Goal: Information Seeking & Learning: Learn about a topic

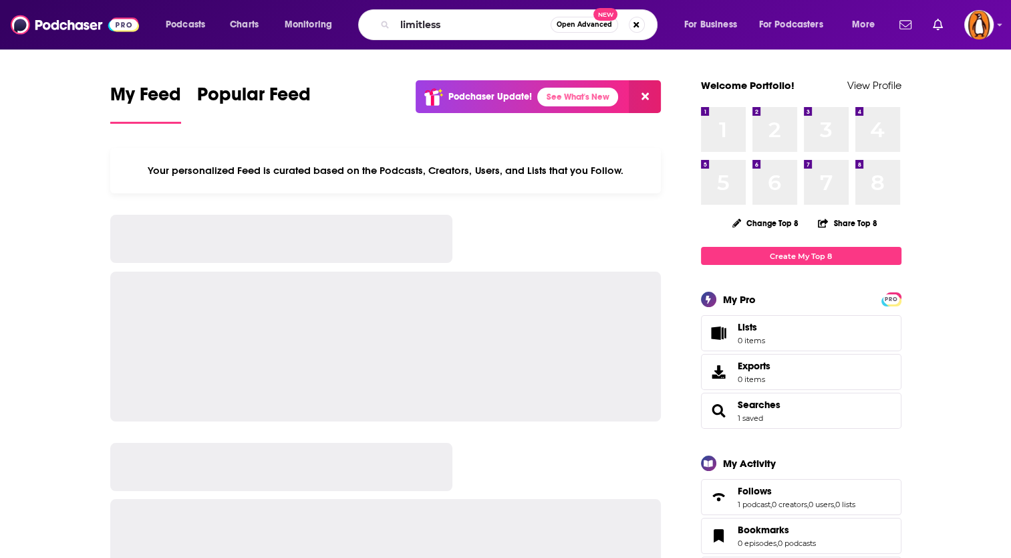
type input "limitless"
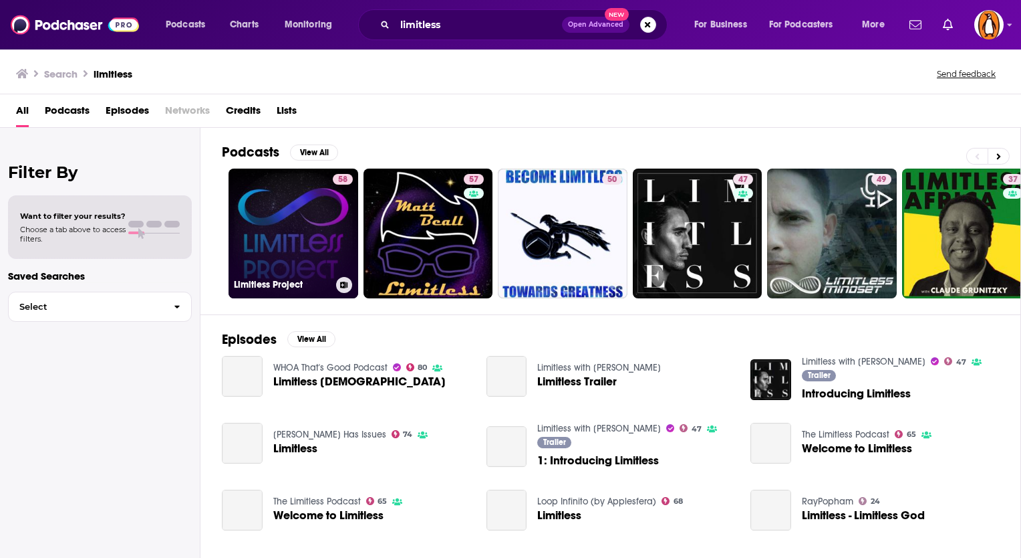
click at [277, 225] on link "58 Limitless Project" at bounding box center [294, 233] width 130 height 130
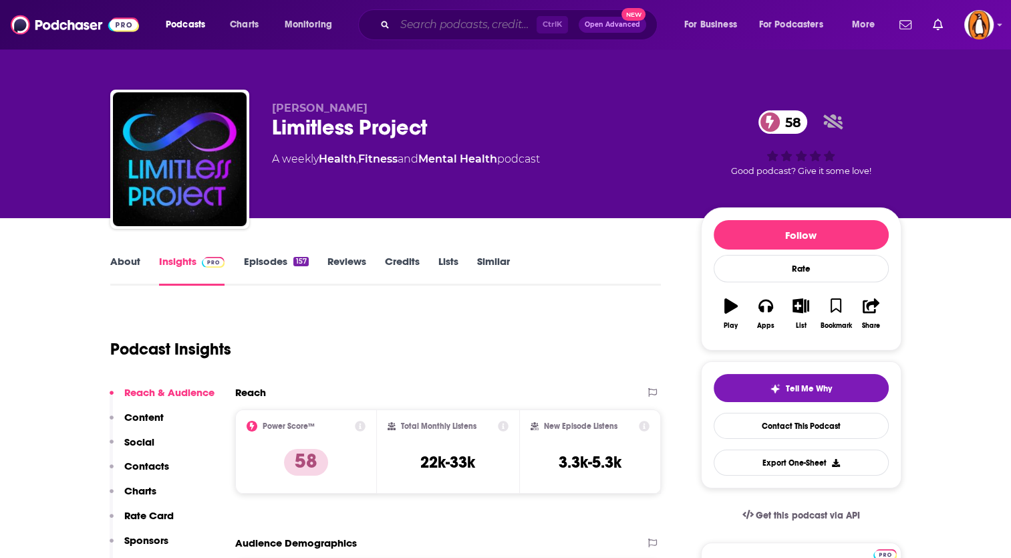
click at [422, 28] on input "Search podcasts, credits, & more..." at bounding box center [466, 24] width 142 height 21
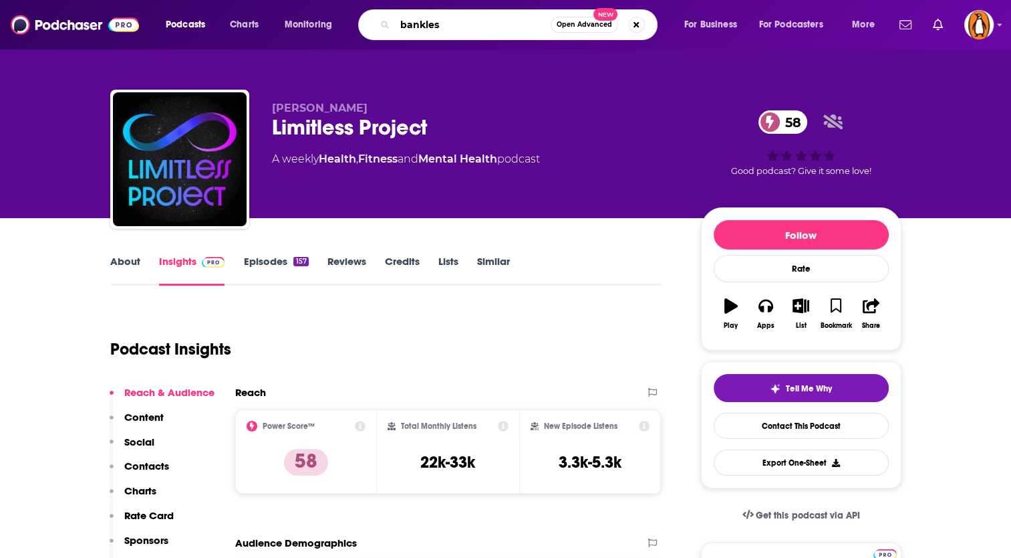
type input "bankless"
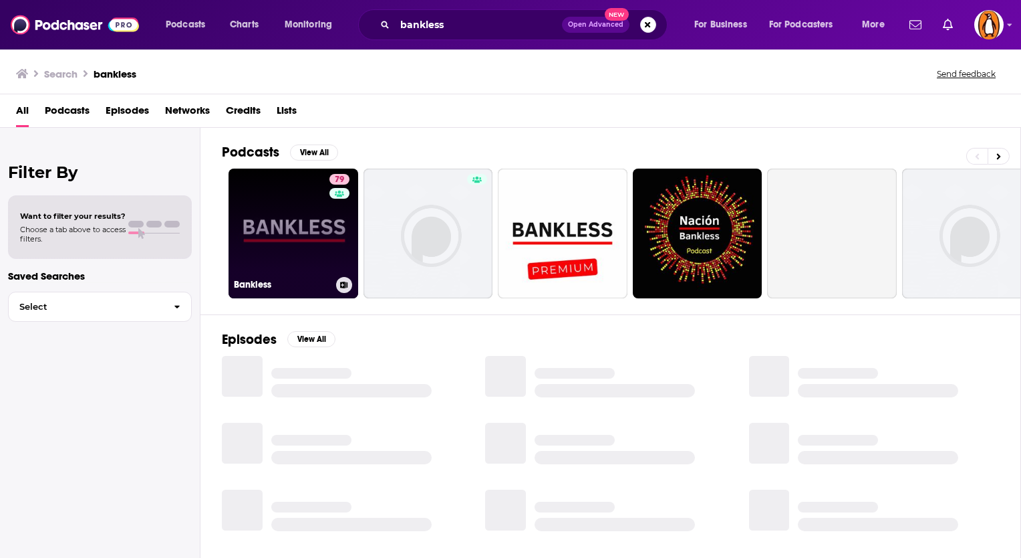
click at [288, 232] on link "79 Bankless" at bounding box center [294, 233] width 130 height 130
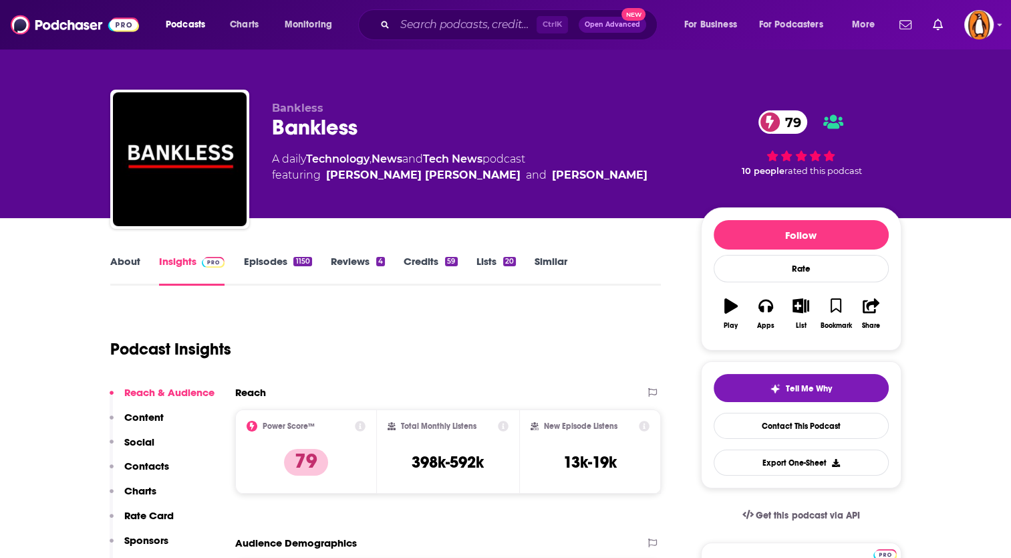
click at [281, 253] on div "About Insights Episodes 1150 Reviews 4 Credits 59 Lists 20 Similar" at bounding box center [385, 269] width 551 height 33
click at [283, 259] on link "Episodes 1150" at bounding box center [277, 270] width 68 height 31
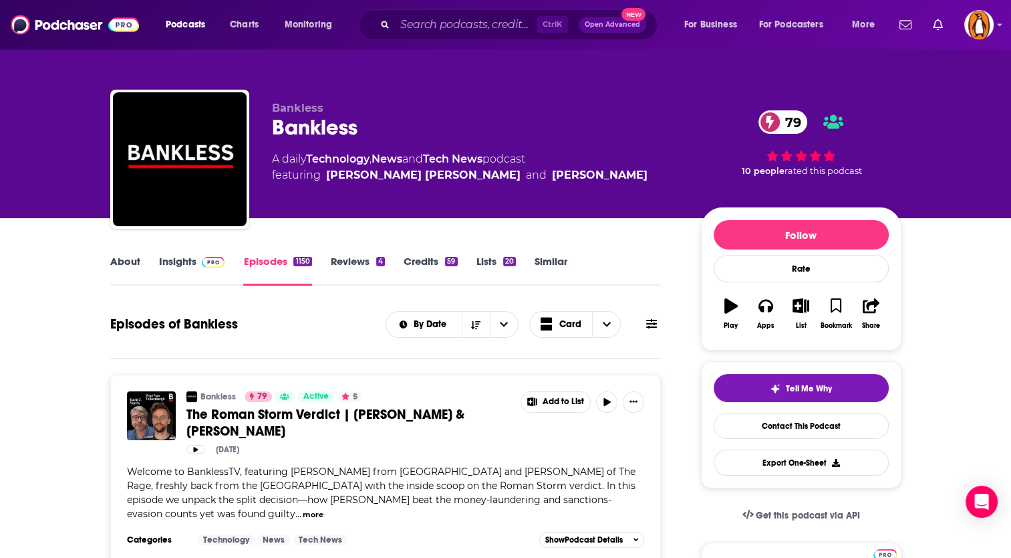
click at [356, 267] on link "Reviews 4" at bounding box center [358, 270] width 54 height 31
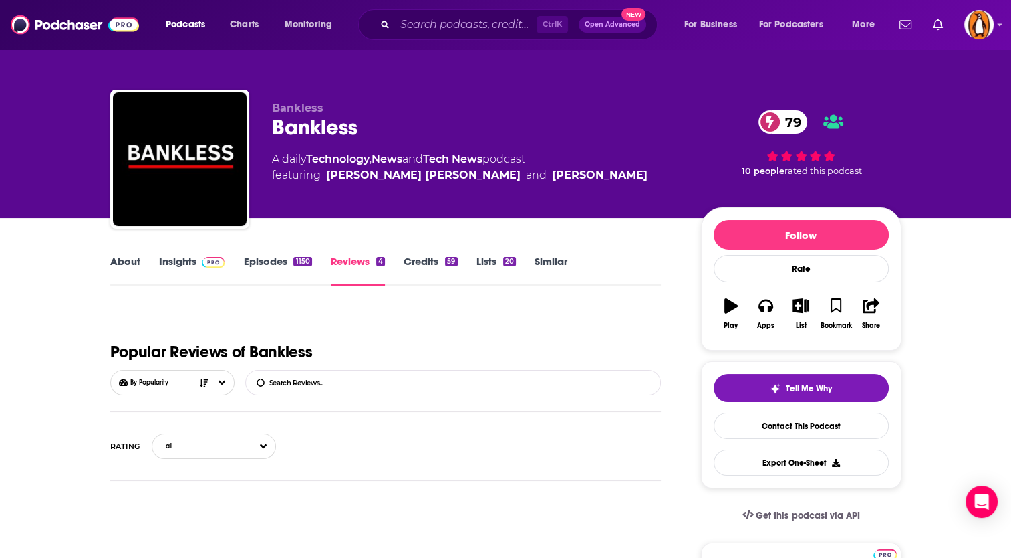
click at [277, 260] on link "Episodes 1150" at bounding box center [277, 270] width 68 height 31
